Goal: Transaction & Acquisition: Obtain resource

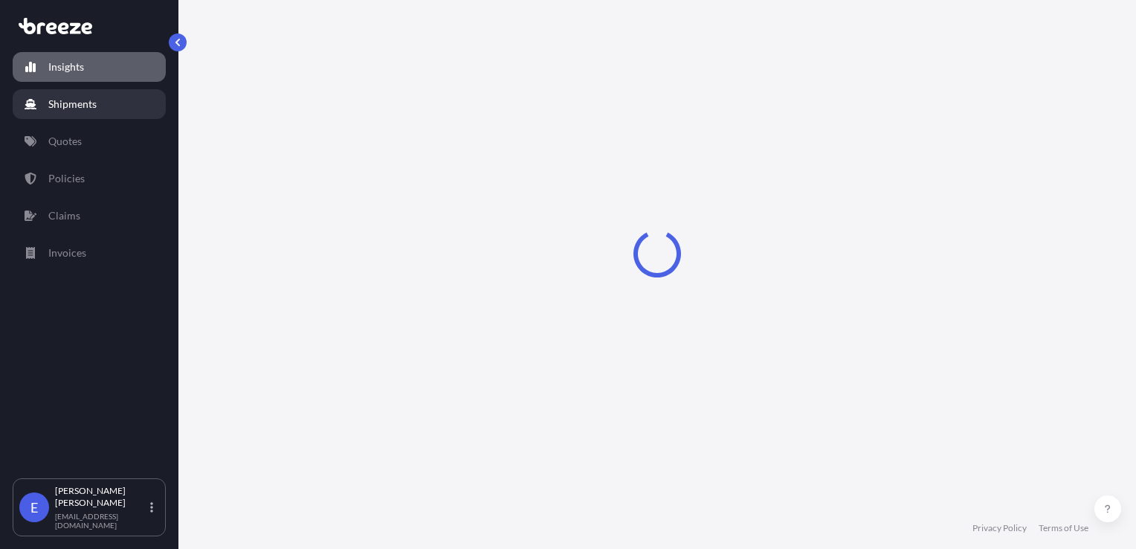
select select "2025"
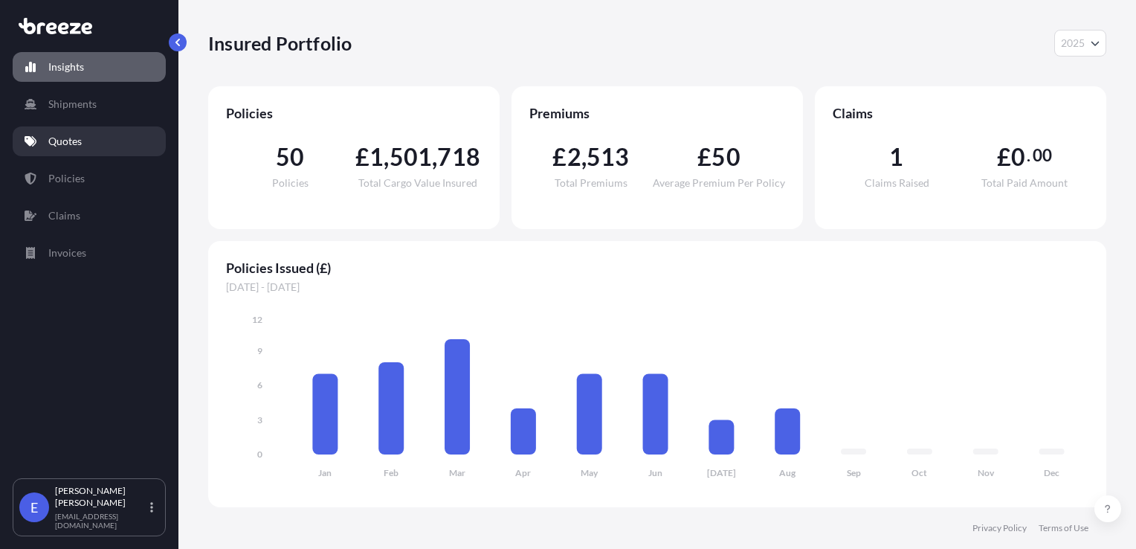
click at [84, 143] on link "Quotes" at bounding box center [89, 141] width 153 height 30
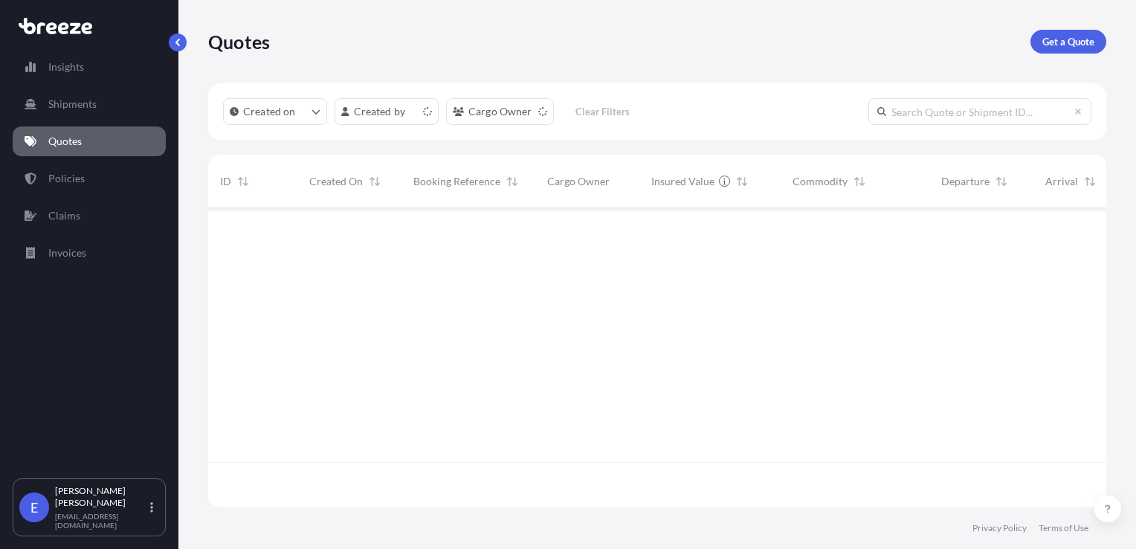
scroll to position [296, 886]
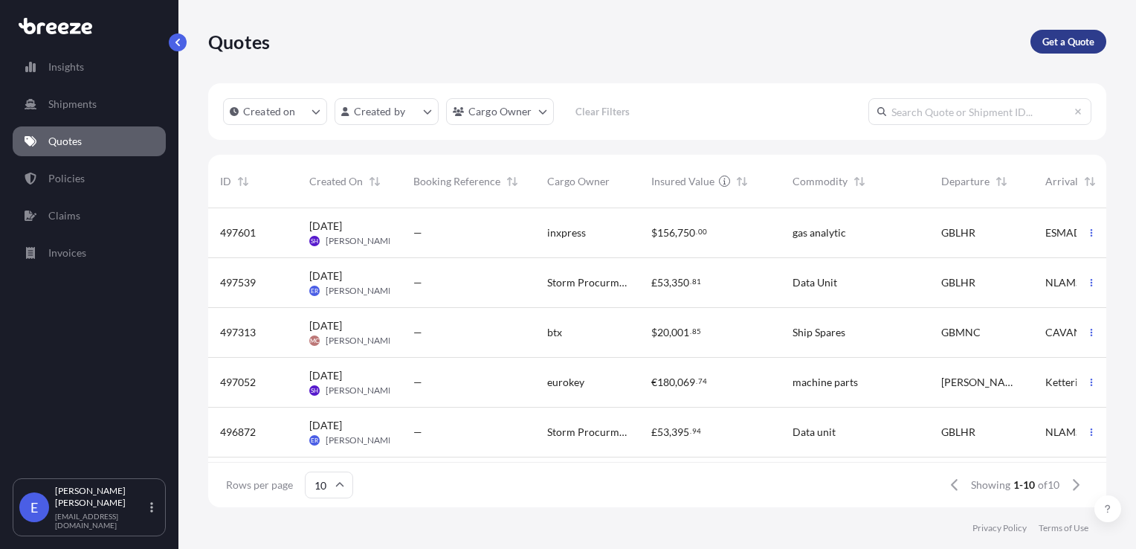
click at [1038, 42] on link "Get a Quote" at bounding box center [1068, 42] width 76 height 24
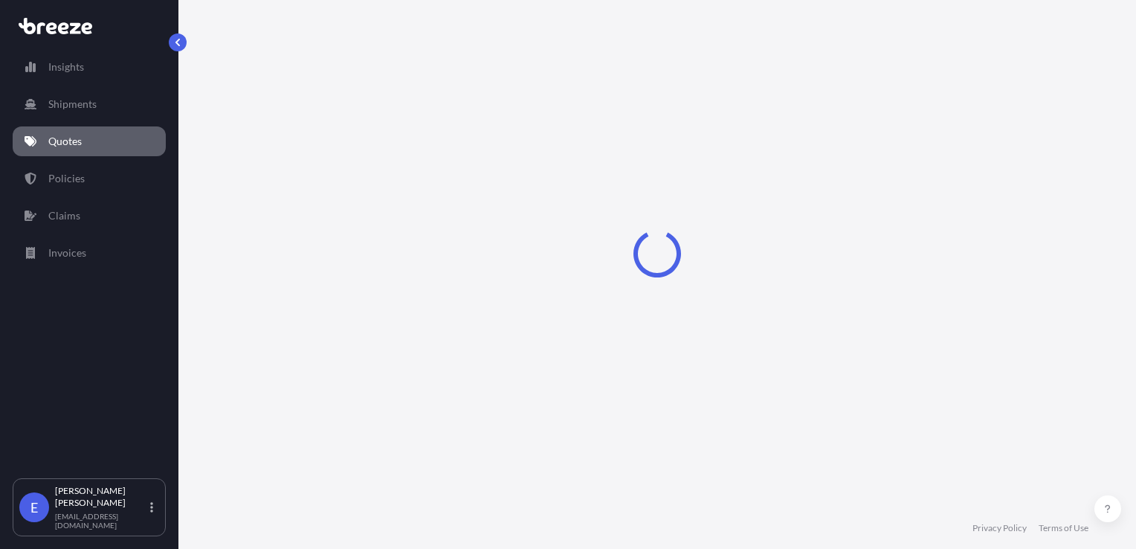
scroll to position [22, 0]
select select "Sea"
select select "1"
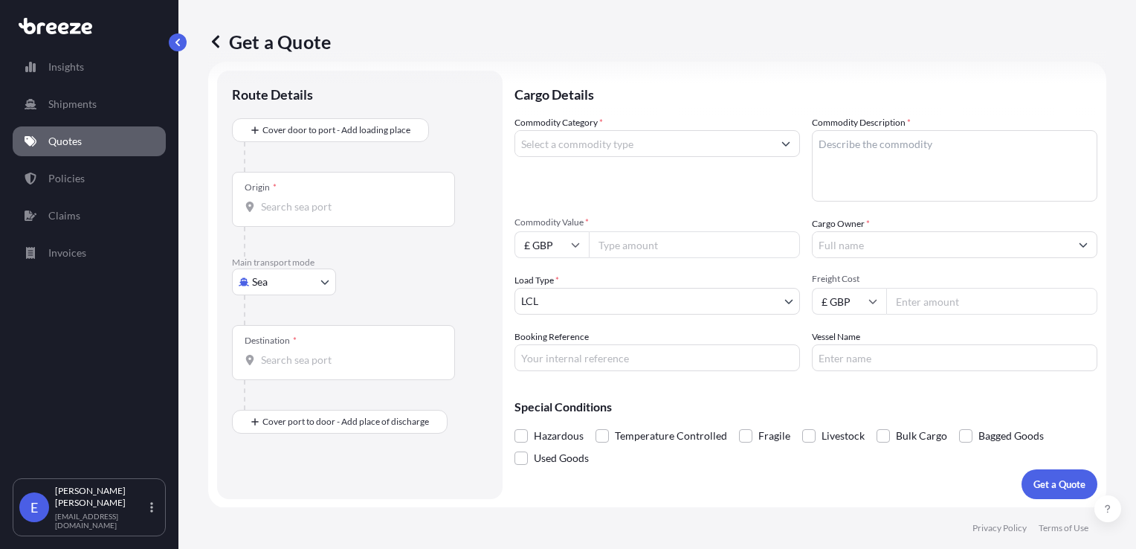
click at [320, 285] on body "Insights Shipments Quotes Policies Claims Invoices E [PERSON_NAME] [EMAIL_ADDRE…" at bounding box center [568, 274] width 1136 height 549
click at [266, 352] on span "Air" at bounding box center [267, 346] width 15 height 15
select select "Air"
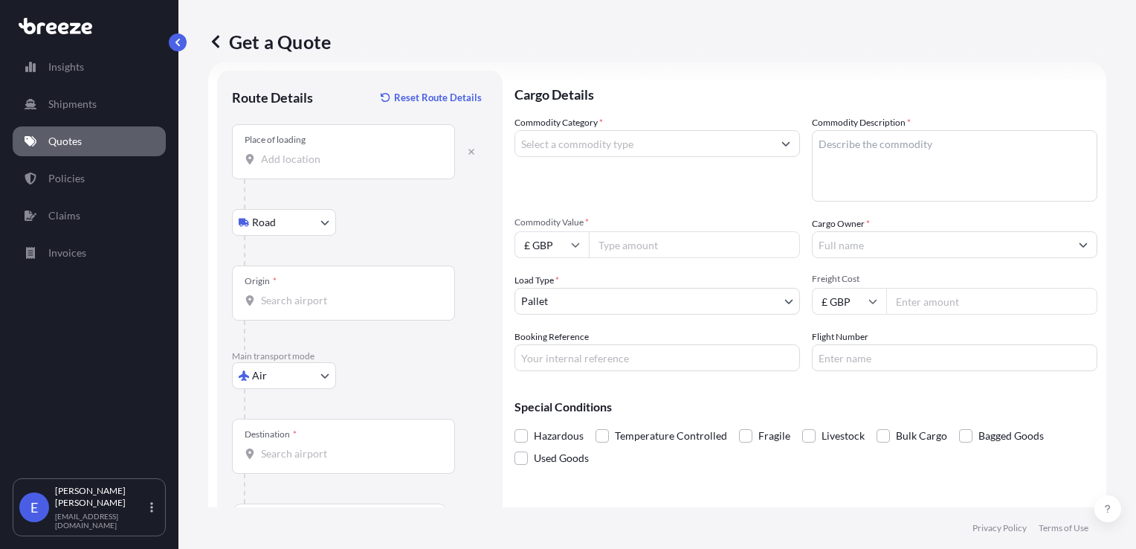
click at [298, 169] on div "Place of loading" at bounding box center [343, 151] width 223 height 55
click at [298, 166] on input "Place of loading" at bounding box center [348, 159] width 175 height 15
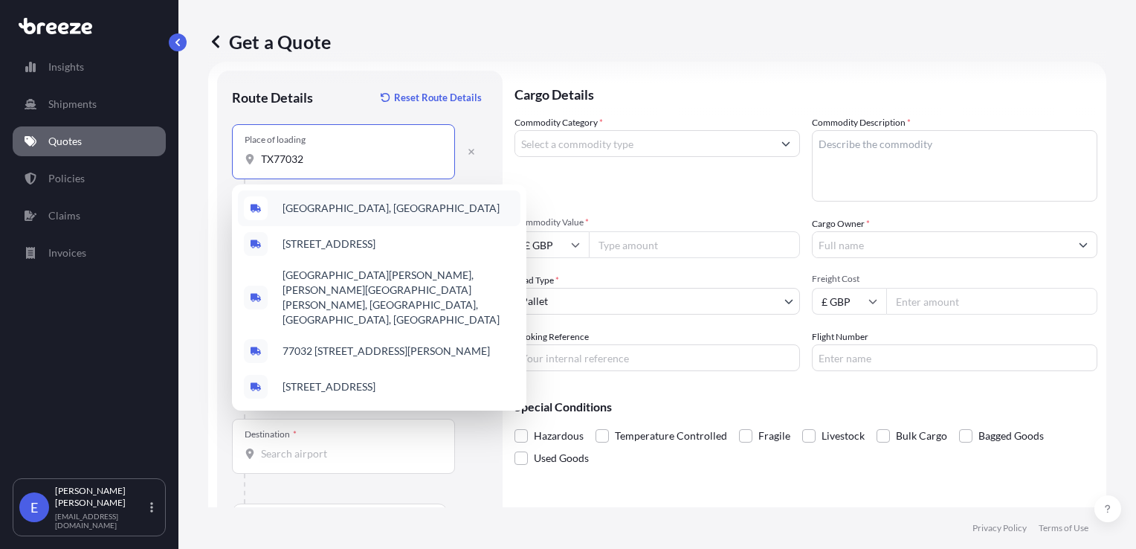
click at [301, 210] on span "[GEOGRAPHIC_DATA], [GEOGRAPHIC_DATA]" at bounding box center [390, 208] width 217 height 15
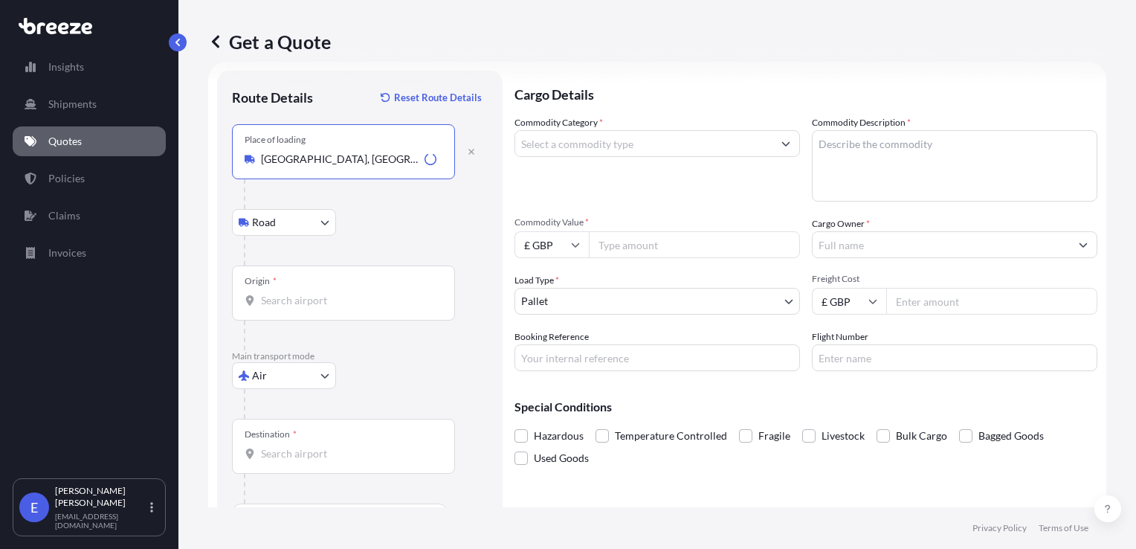
type input "[GEOGRAPHIC_DATA], [GEOGRAPHIC_DATA]"
click at [274, 312] on div "Origin *" at bounding box center [343, 292] width 223 height 55
click at [274, 308] on input "Origin *" at bounding box center [348, 300] width 175 height 15
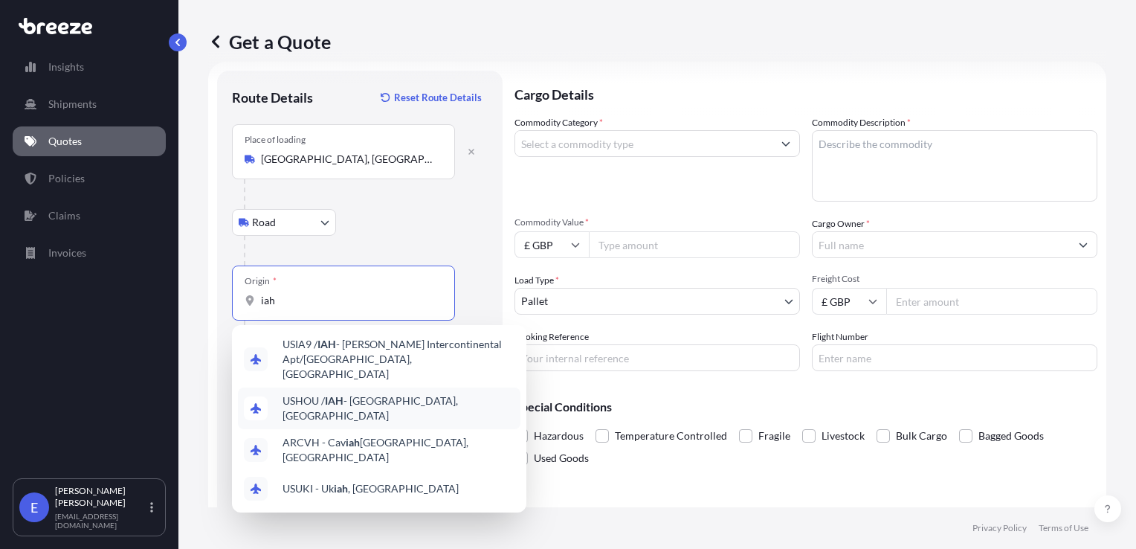
click at [303, 393] on span "USHOU / IAH - [GEOGRAPHIC_DATA], [GEOGRAPHIC_DATA]" at bounding box center [398, 408] width 232 height 30
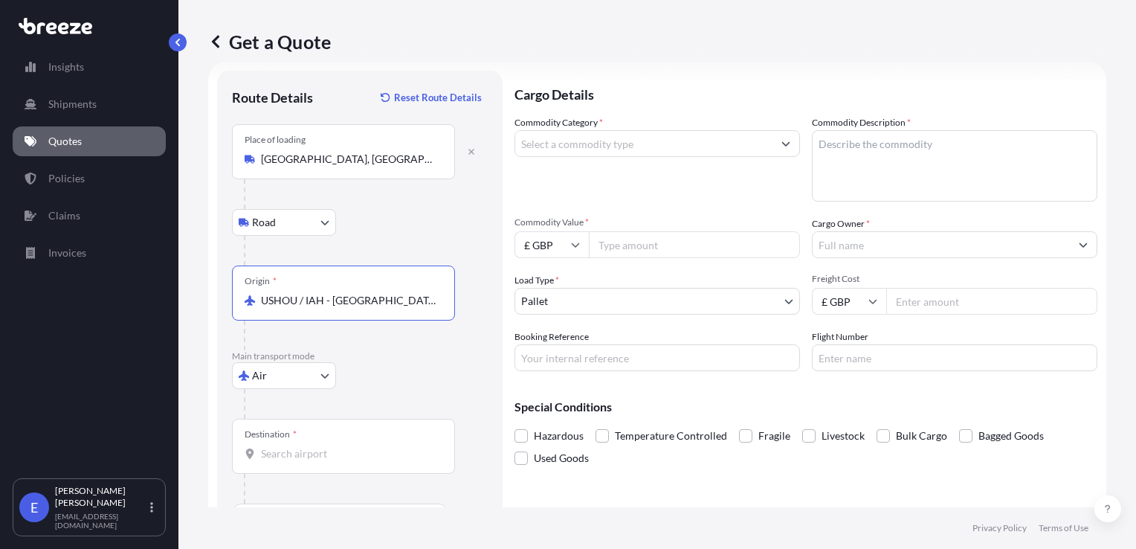
type input "USHOU / IAH - [GEOGRAPHIC_DATA], [GEOGRAPHIC_DATA]"
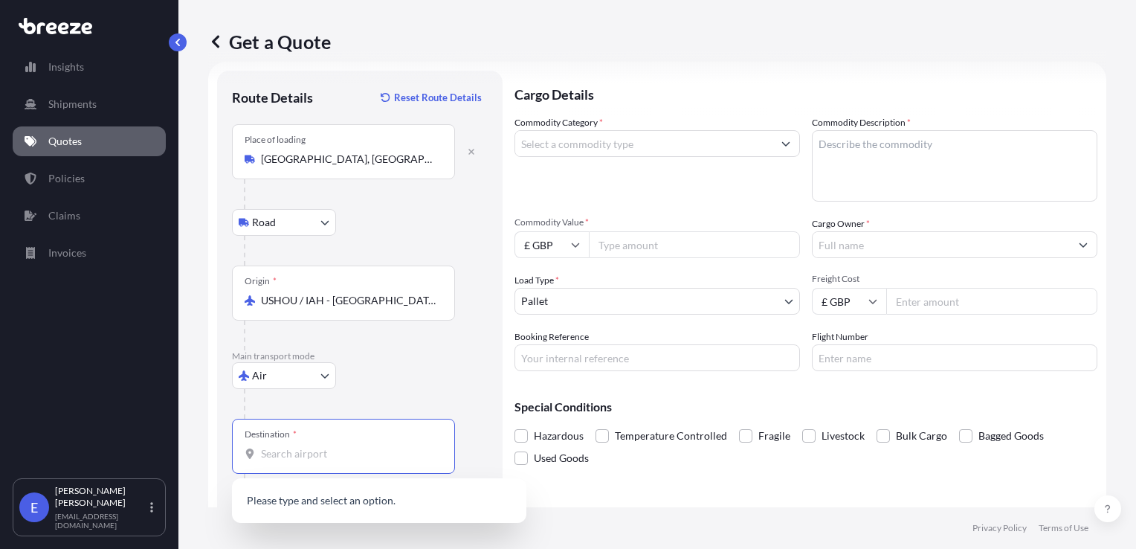
click at [285, 449] on input "Destination *" at bounding box center [348, 453] width 175 height 15
type input "k"
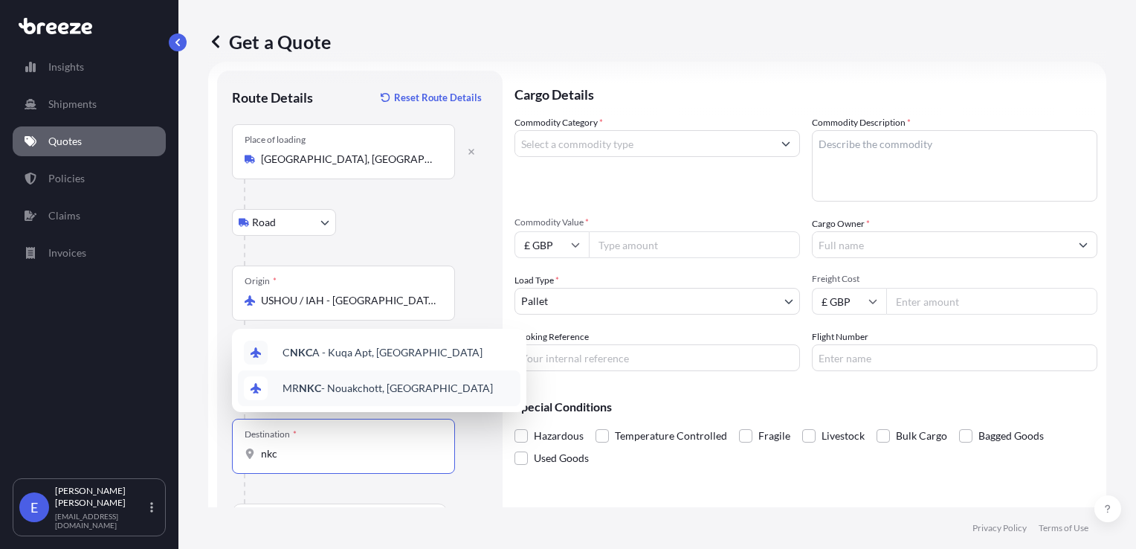
click at [363, 392] on span "MR NKC - Nouakchott, [GEOGRAPHIC_DATA]" at bounding box center [387, 388] width 210 height 15
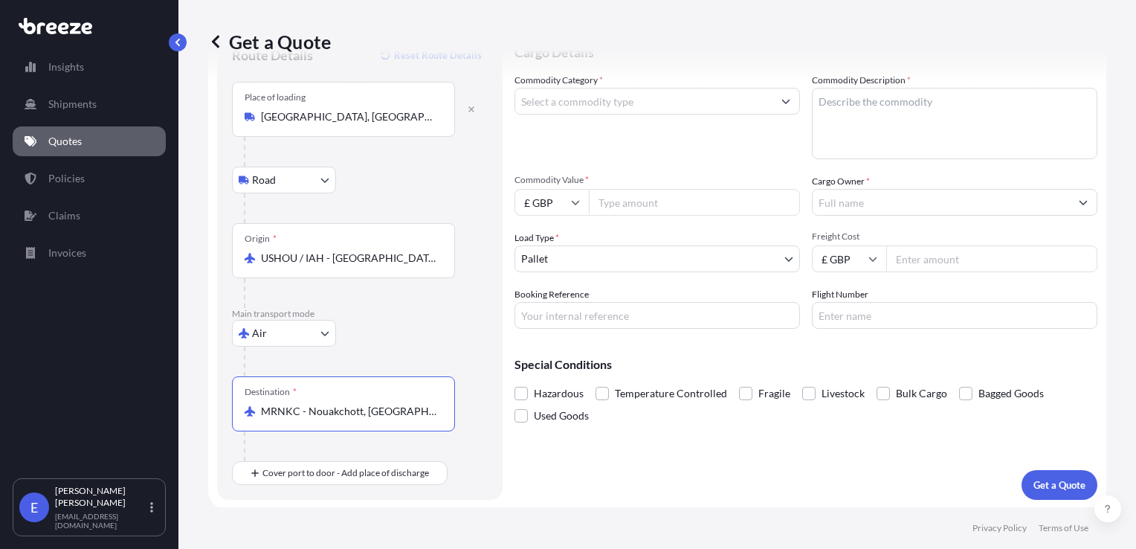
scroll to position [0, 0]
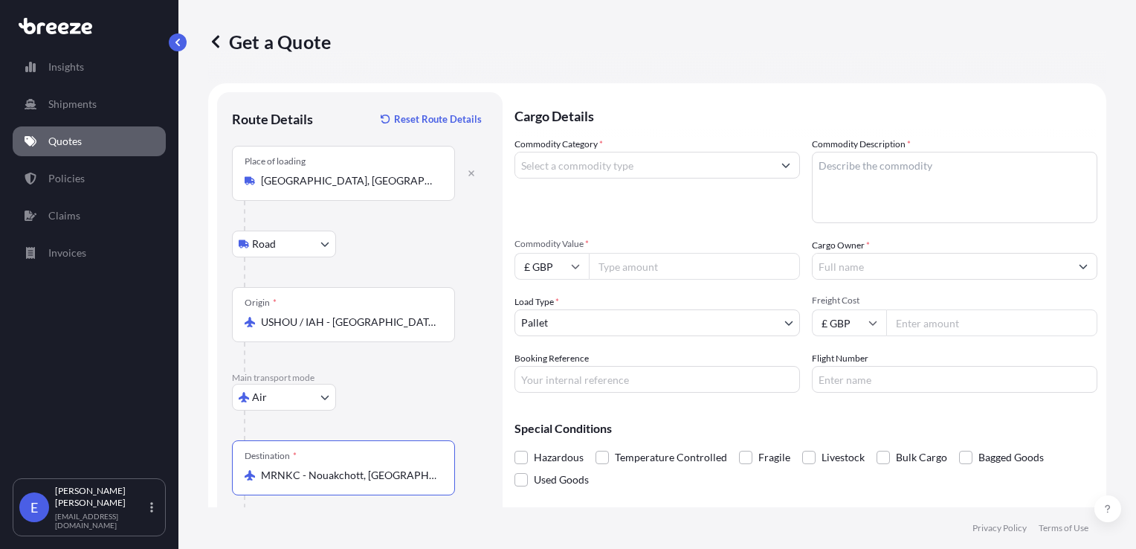
type input "MRNKC - Nouakchott, [GEOGRAPHIC_DATA]"
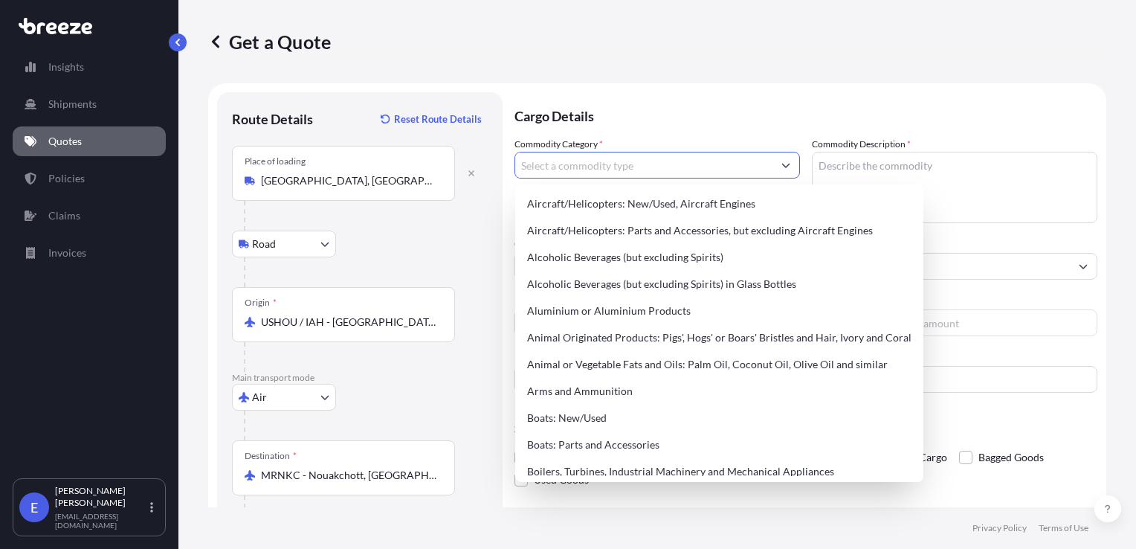
click at [592, 169] on input "Commodity Category *" at bounding box center [643, 165] width 257 height 27
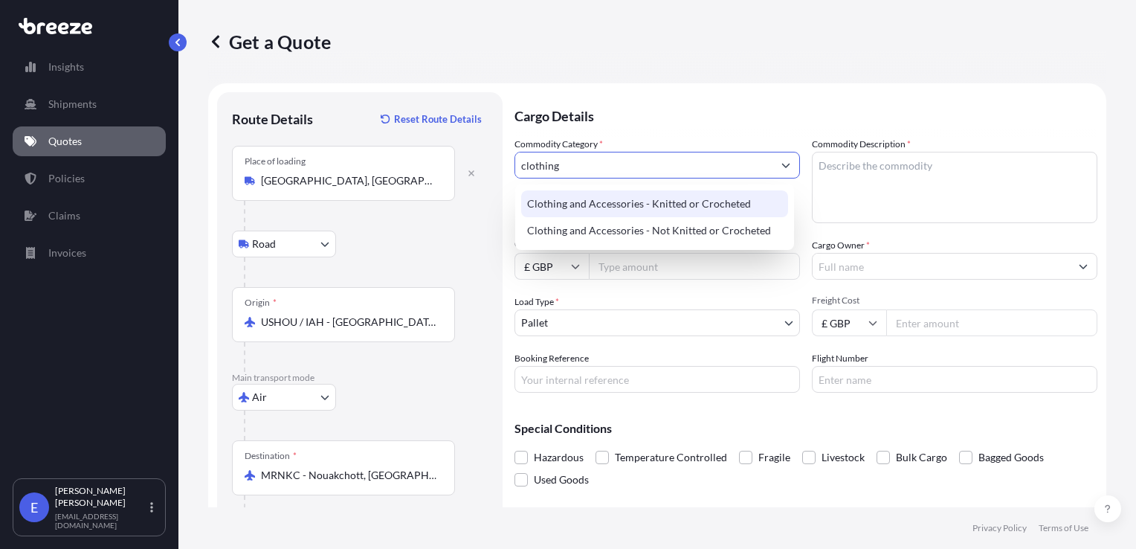
click at [612, 208] on div "Clothing and Accessories - Knitted or Crocheted" at bounding box center [654, 203] width 267 height 27
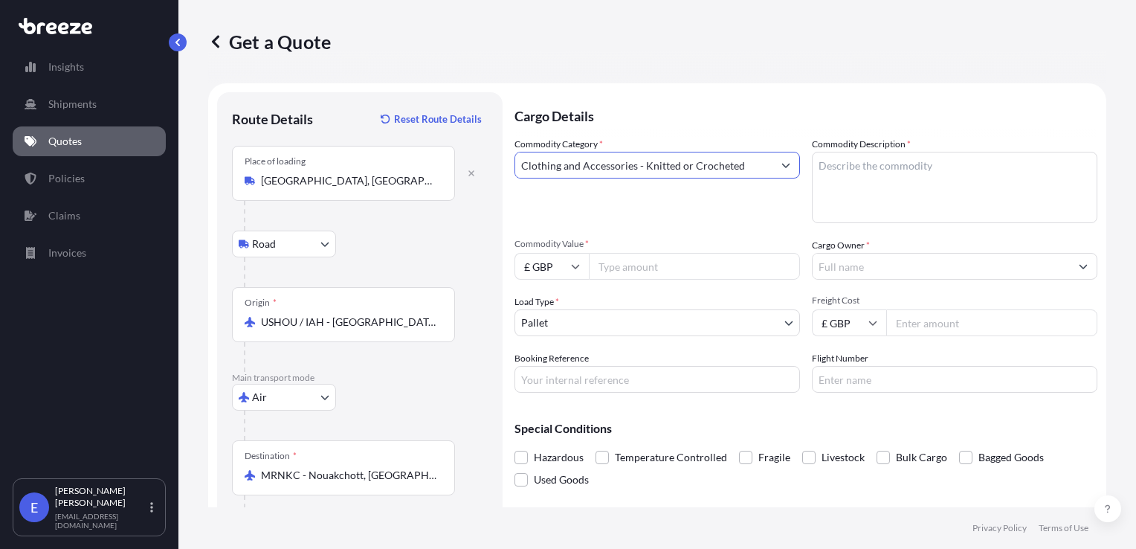
type input "Clothing and Accessories - Knitted or Crocheted"
click at [858, 185] on textarea "Commodity Description *" at bounding box center [954, 187] width 285 height 71
click at [835, 173] on textarea "Commodity Description *" at bounding box center [954, 187] width 285 height 71
type textarea "Face Covers"
click at [618, 269] on input "Commodity Value *" at bounding box center [694, 266] width 211 height 27
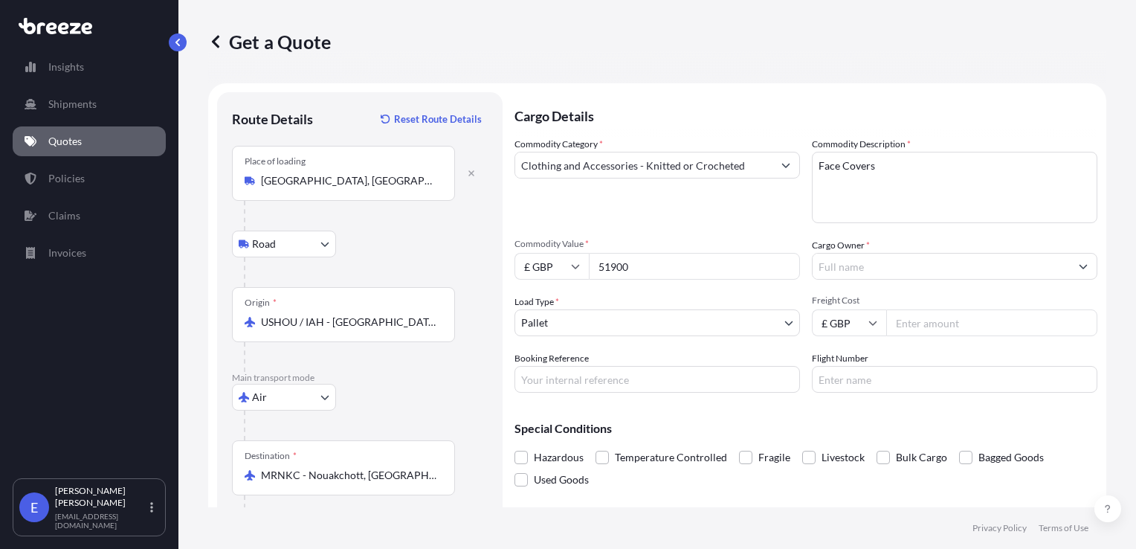
type input "51900"
click at [542, 269] on input "£ GBP" at bounding box center [551, 266] width 74 height 27
click at [551, 367] on div "$ USD" at bounding box center [551, 369] width 62 height 28
type input "$ USD"
click at [881, 275] on input "Cargo Owner *" at bounding box center [940, 266] width 257 height 27
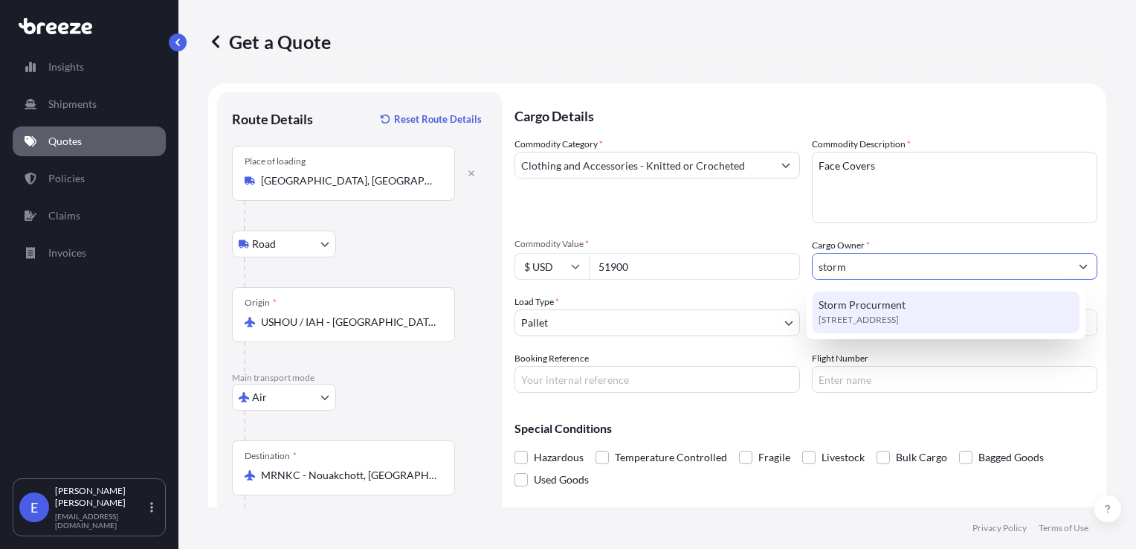
click at [863, 308] on span "Storm Procurment" at bounding box center [861, 304] width 87 height 15
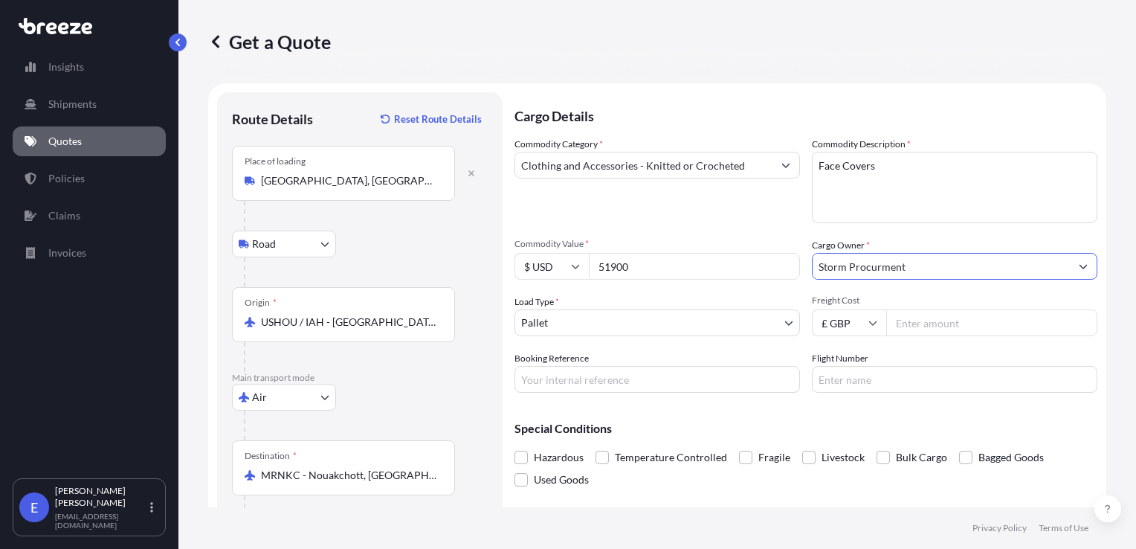
type input "Storm Procurment"
click at [910, 323] on input "Freight Cost" at bounding box center [991, 322] width 211 height 27
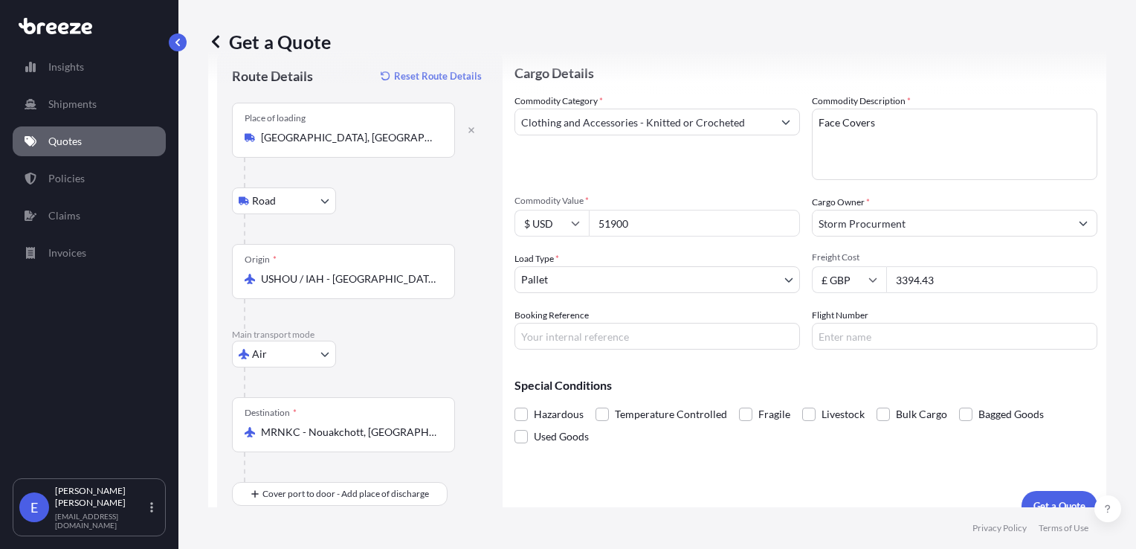
scroll to position [64, 0]
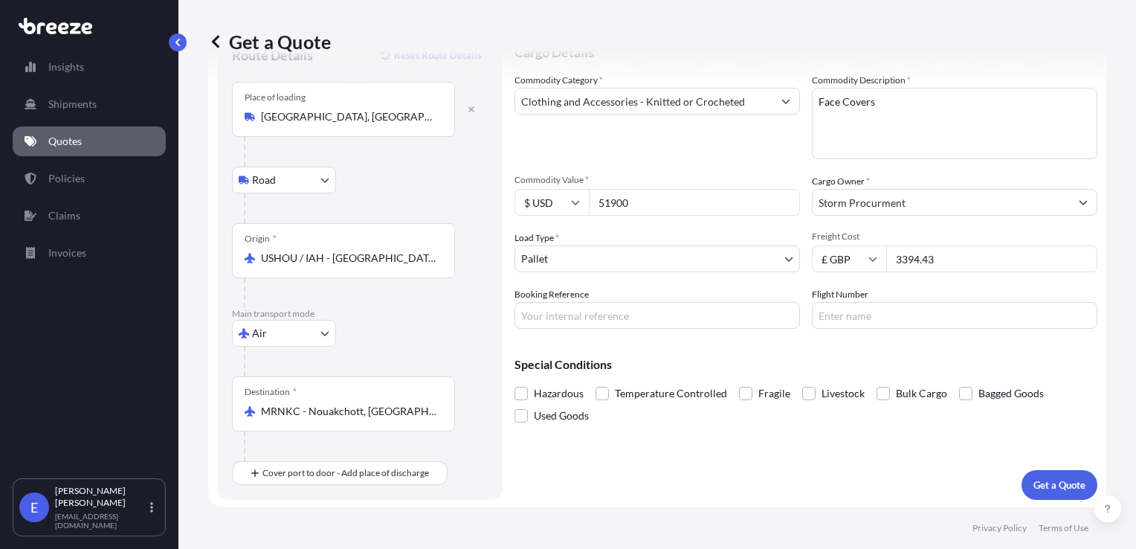
type input "3394.43"
click at [1021, 470] on button "Get a Quote" at bounding box center [1059, 485] width 76 height 30
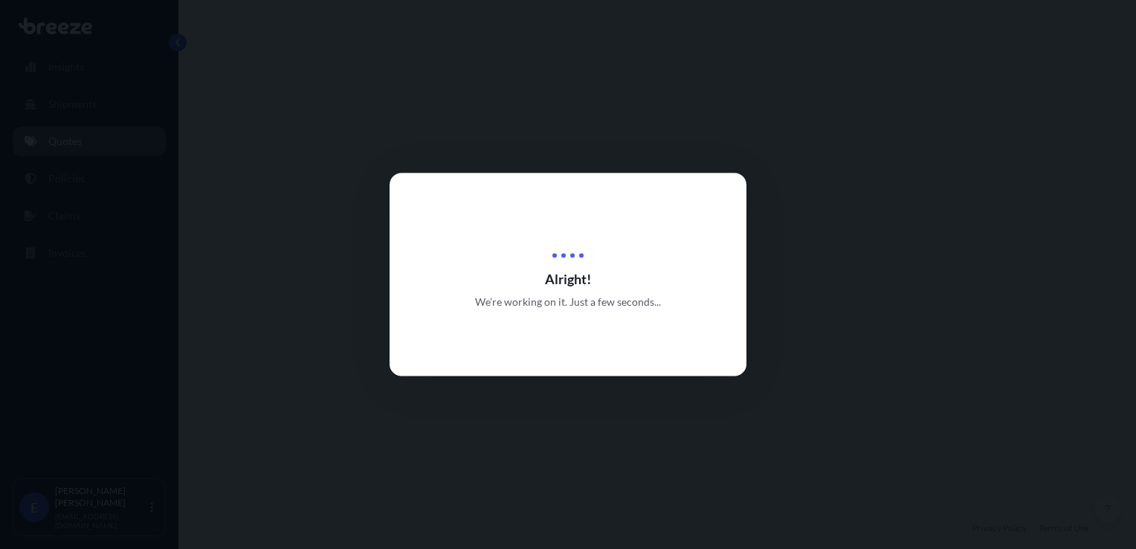
select select "Road"
select select "Air"
select select "1"
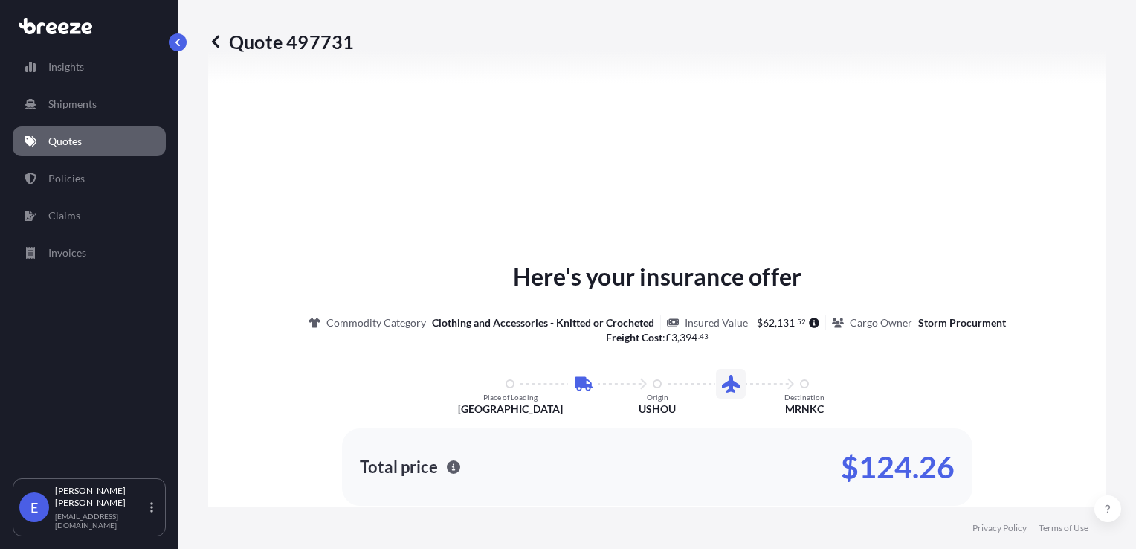
scroll to position [654, 0]
